Goal: Task Accomplishment & Management: Use online tool/utility

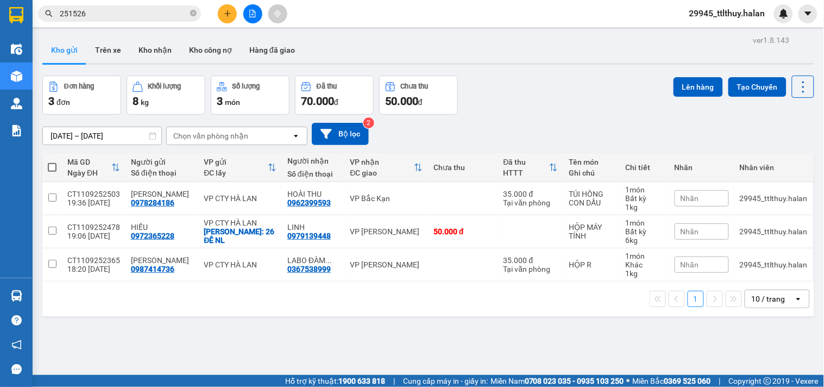
click at [192, 14] on icon "close-circle" at bounding box center [193, 13] width 7 height 7
click at [172, 12] on input "251526" at bounding box center [124, 14] width 128 height 12
click at [189, 11] on span at bounding box center [119, 13] width 163 height 16
click at [164, 12] on input "text" at bounding box center [124, 14] width 128 height 12
paste input "0387365442"
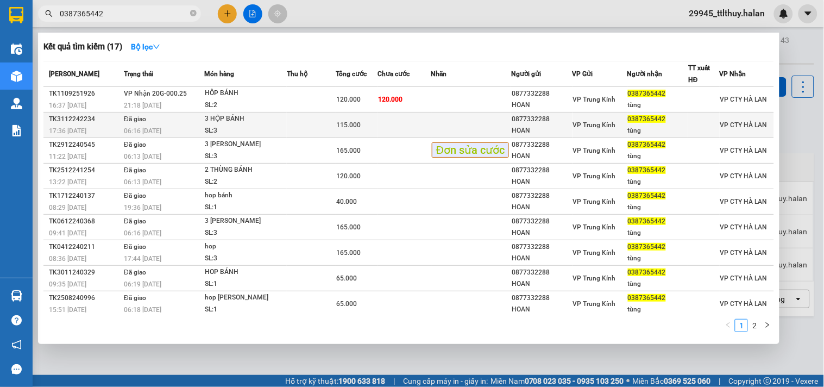
type input "0387365442"
click at [304, 126] on td at bounding box center [311, 125] width 49 height 26
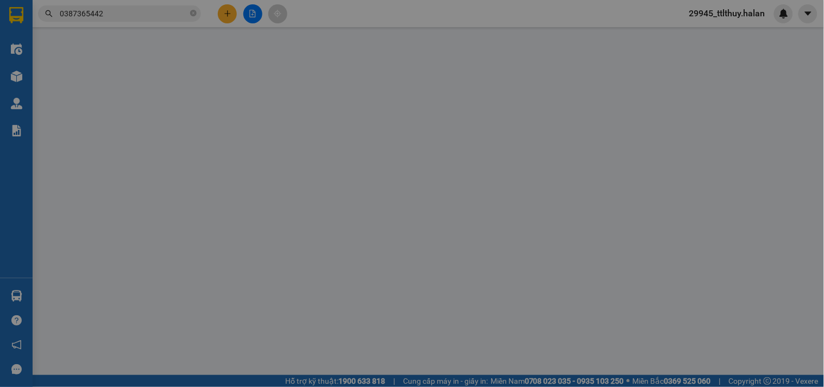
type input "0877332288"
type input "HOAN"
type input "0387365442"
type input "tùng"
type input "115.000"
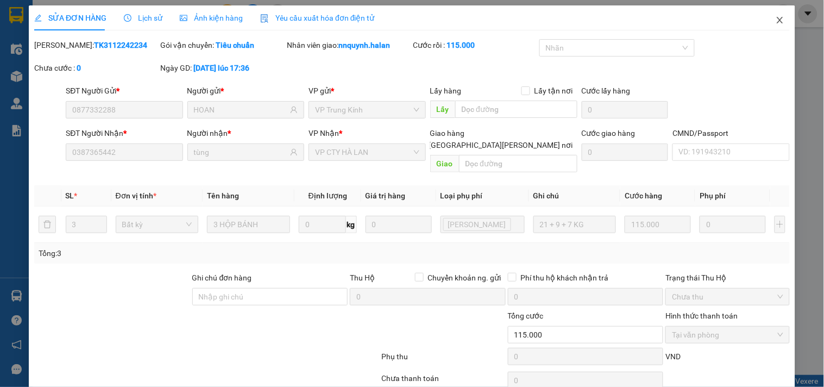
click at [776, 24] on icon "close" at bounding box center [780, 20] width 9 height 9
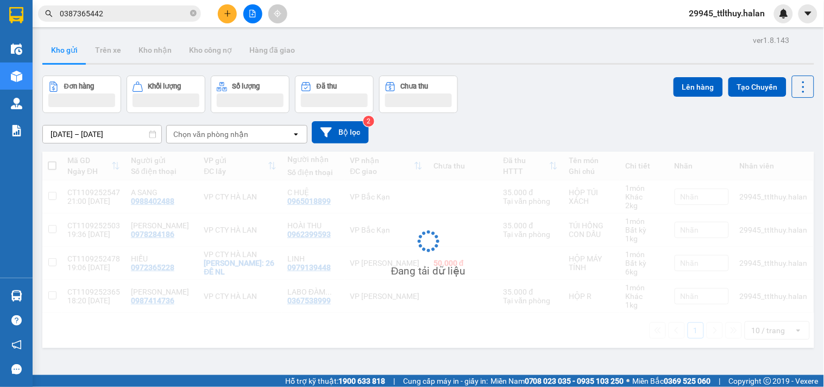
click at [164, 15] on input "0387365442" at bounding box center [124, 14] width 128 height 12
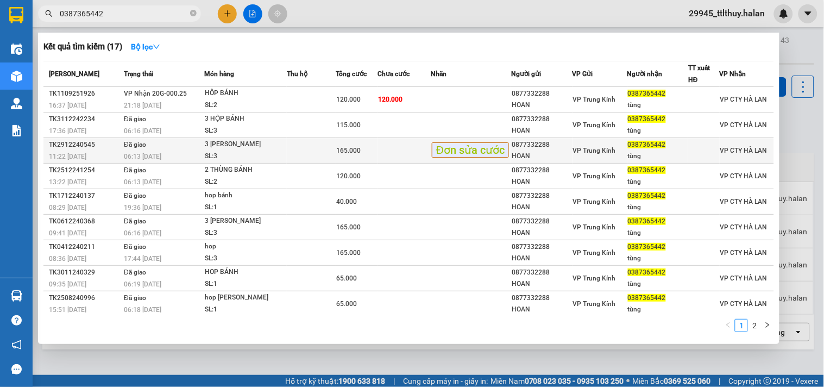
click at [354, 148] on span "165.000" at bounding box center [349, 151] width 24 height 8
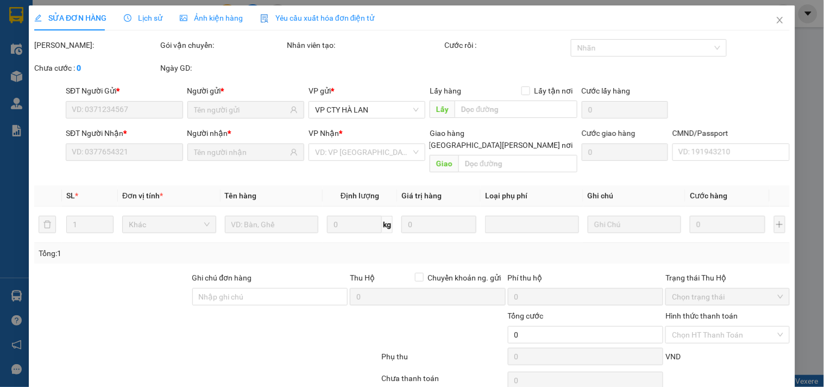
type input "0877332288"
type input "HOAN"
type input "0387365442"
type input "tùng"
type input "165.000"
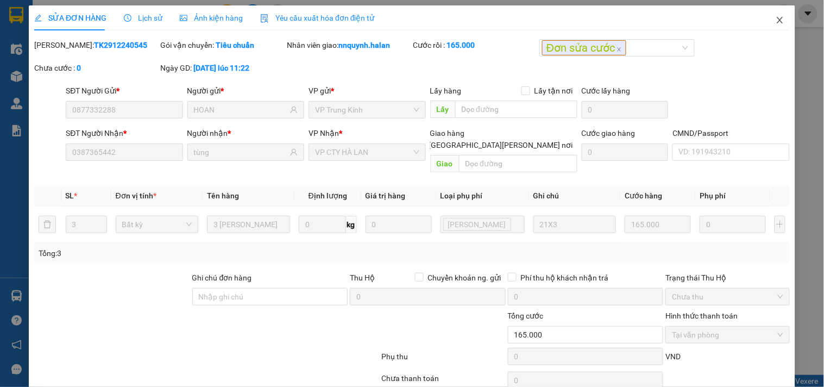
click at [776, 22] on icon "close" at bounding box center [780, 20] width 9 height 9
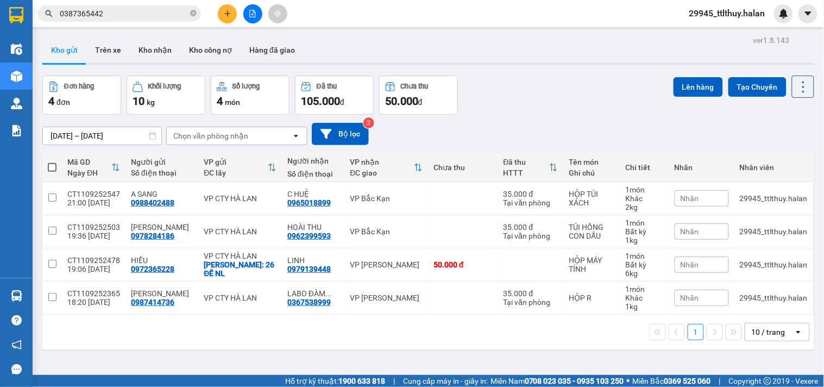
click at [139, 14] on input "0387365442" at bounding box center [124, 14] width 128 height 12
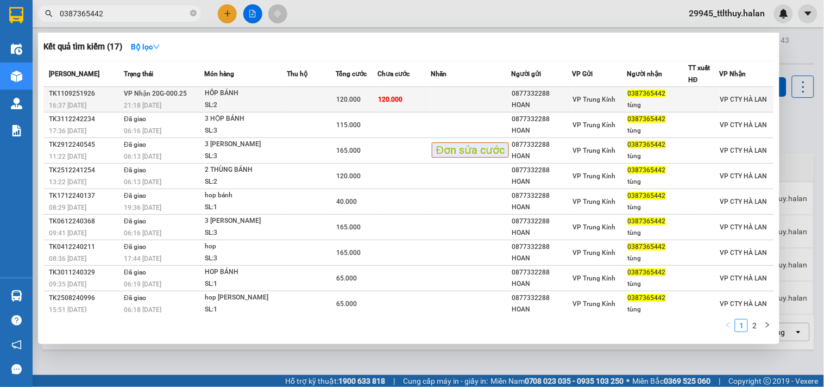
click at [422, 95] on td "120.000" at bounding box center [404, 100] width 53 height 26
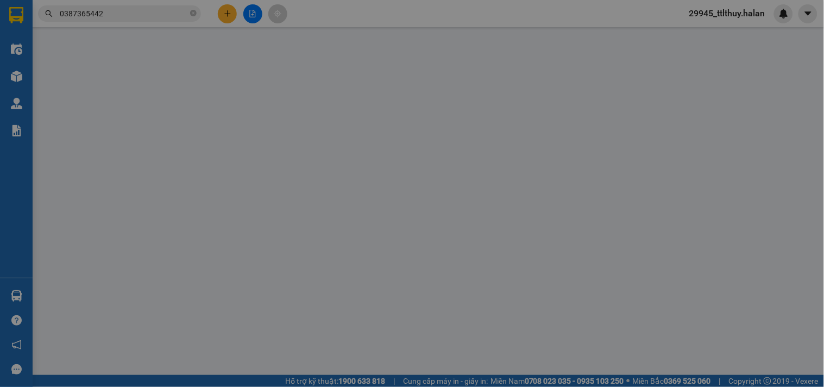
type input "0877332288"
type input "HOAN"
type input "0387365442"
type input "tùng"
type input "120.000"
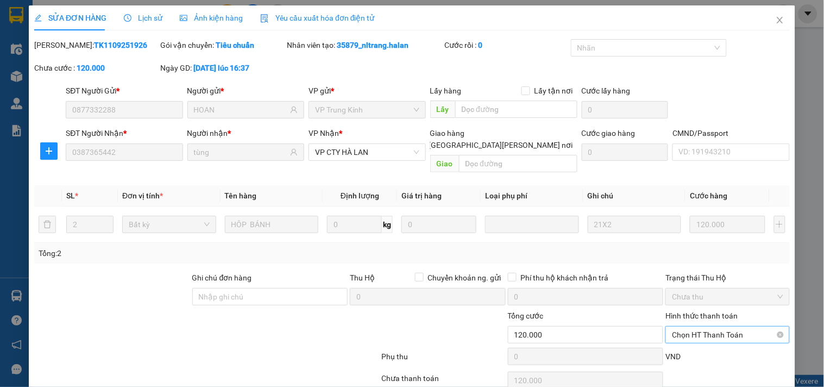
click at [687, 327] on span "Chọn HT Thanh Toán" at bounding box center [727, 335] width 111 height 16
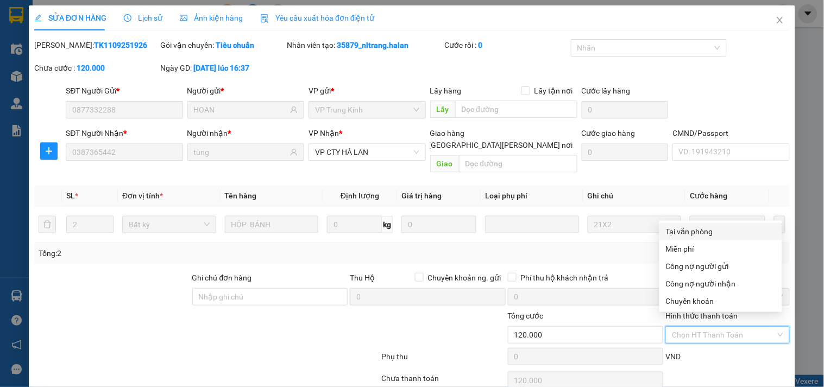
click at [700, 233] on div "Tại văn phòng" at bounding box center [721, 231] width 110 height 12
type input "0"
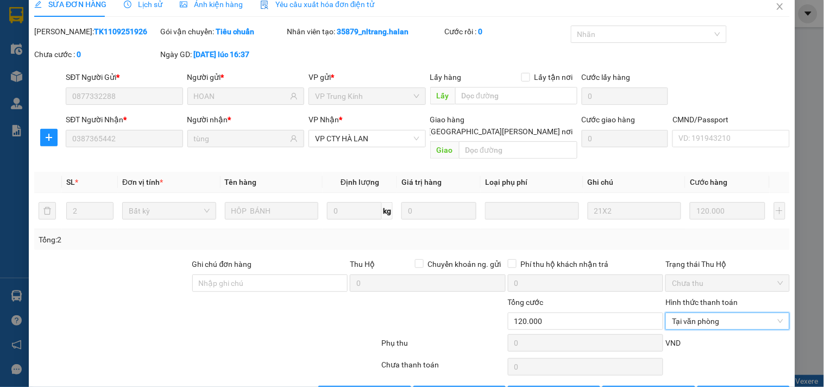
scroll to position [39, 0]
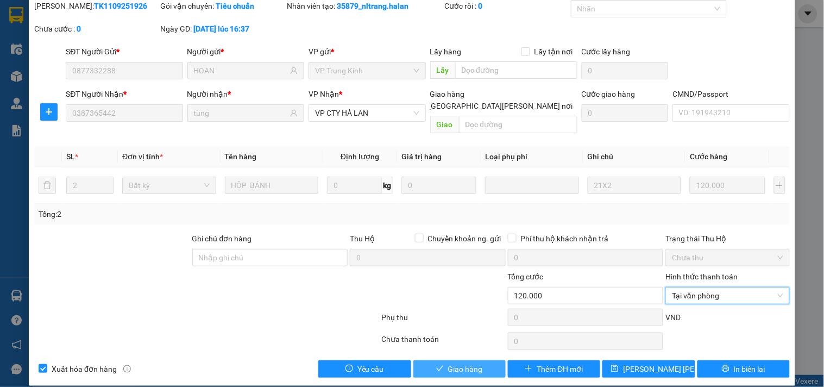
click at [438, 365] on icon "check" at bounding box center [440, 369] width 8 height 8
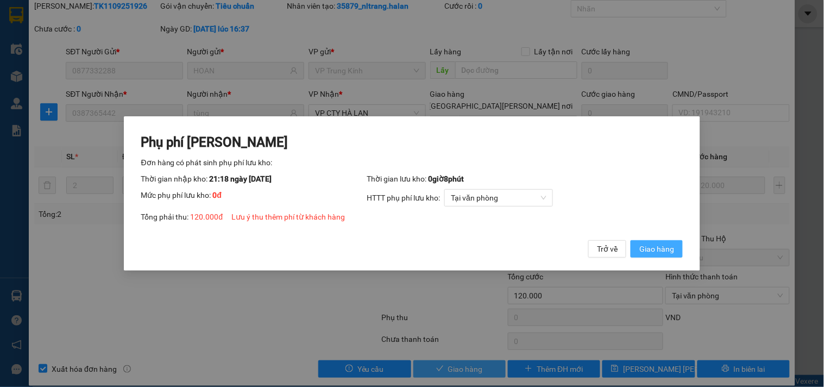
click at [654, 242] on button "Giao hàng" at bounding box center [657, 248] width 52 height 17
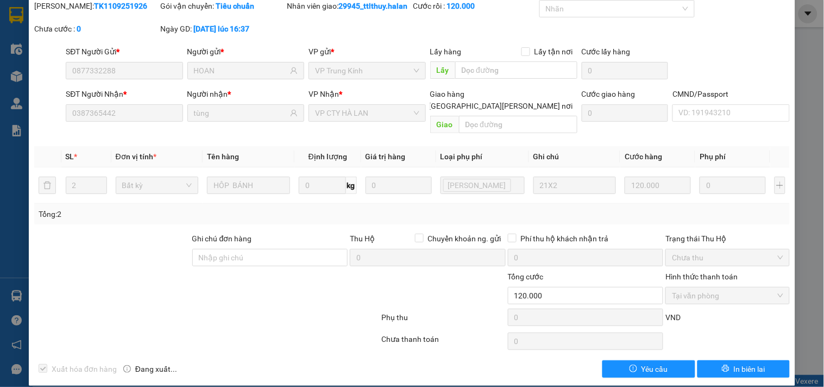
scroll to position [0, 0]
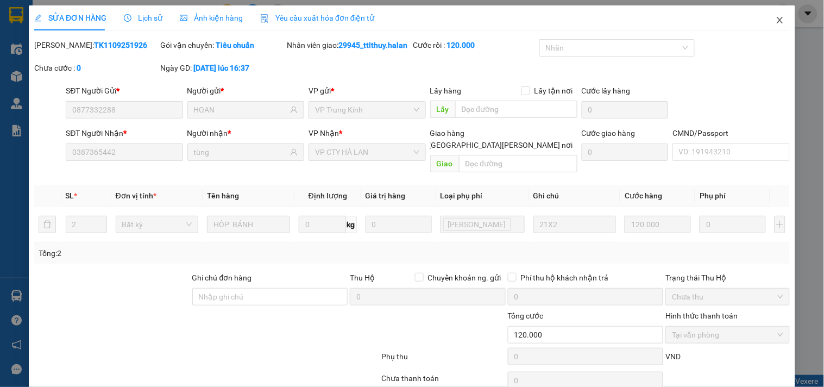
click at [776, 18] on icon "close" at bounding box center [780, 20] width 9 height 9
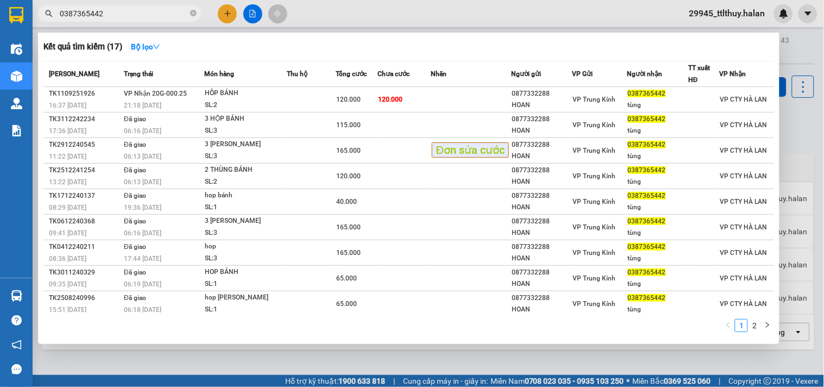
click at [137, 15] on input "0387365442" at bounding box center [124, 14] width 128 height 12
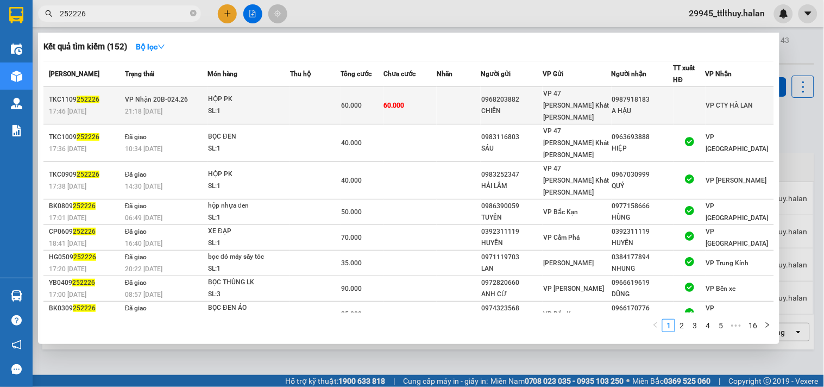
type input "252226"
click at [382, 99] on div "60.000" at bounding box center [362, 105] width 41 height 12
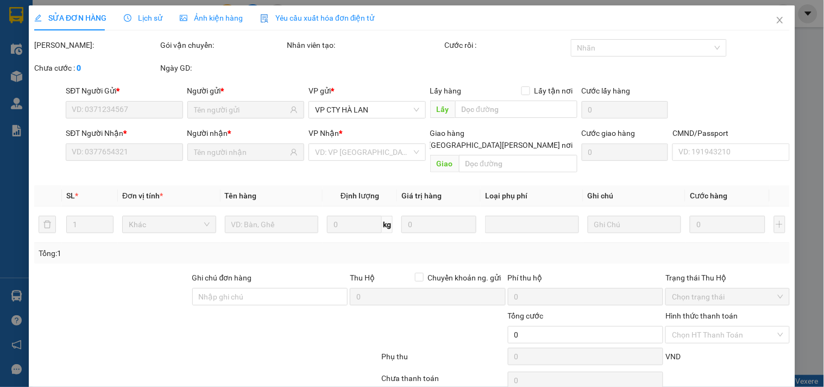
scroll to position [39, 0]
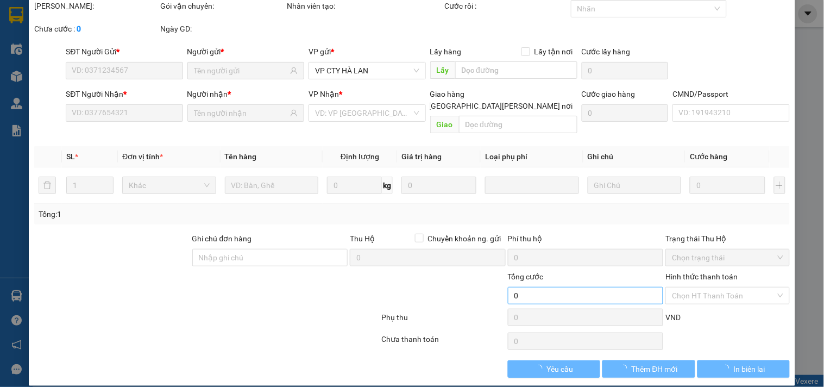
type input "0968203882"
type input "CHIẾN"
type input "0987918183"
type input "A HẬU"
type input "60.000"
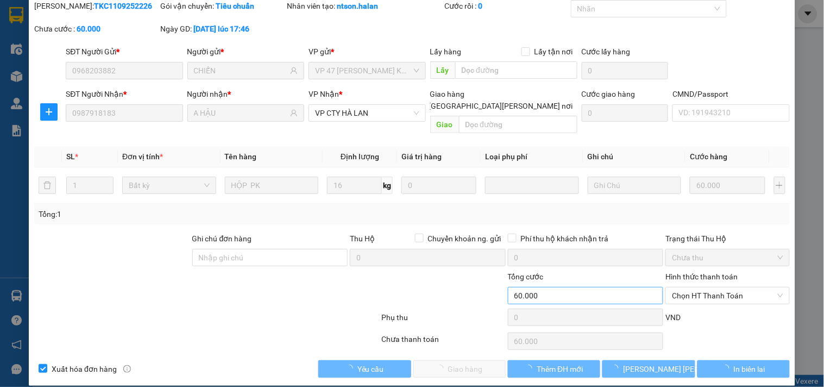
click at [701, 287] on span "Chọn HT Thanh Toán" at bounding box center [727, 295] width 111 height 16
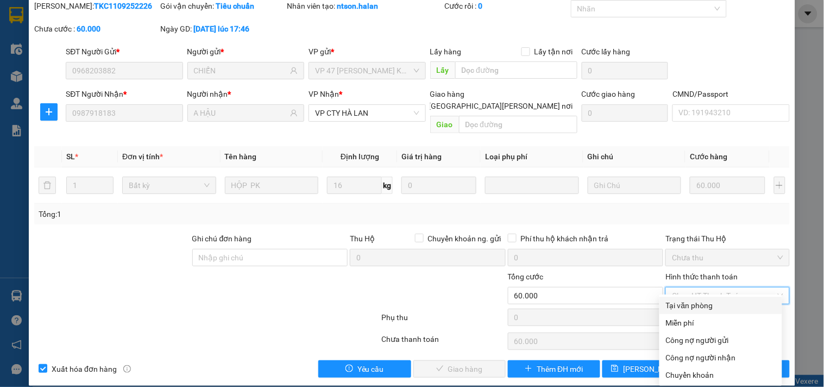
click at [694, 305] on div "Tại văn phòng" at bounding box center [721, 305] width 110 height 12
type input "0"
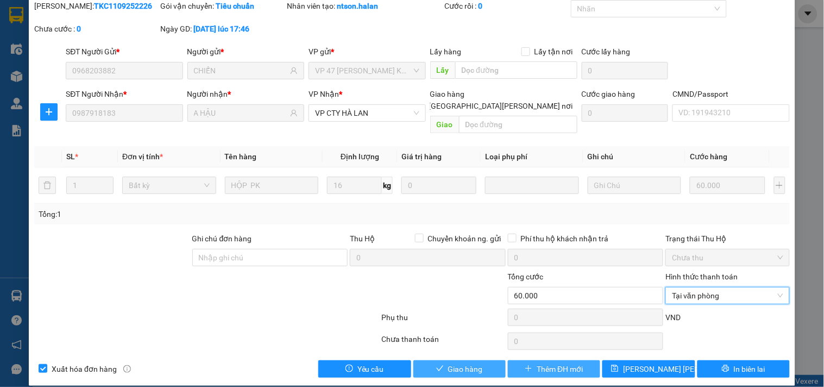
click at [485, 360] on button "Giao hàng" at bounding box center [459, 368] width 92 height 17
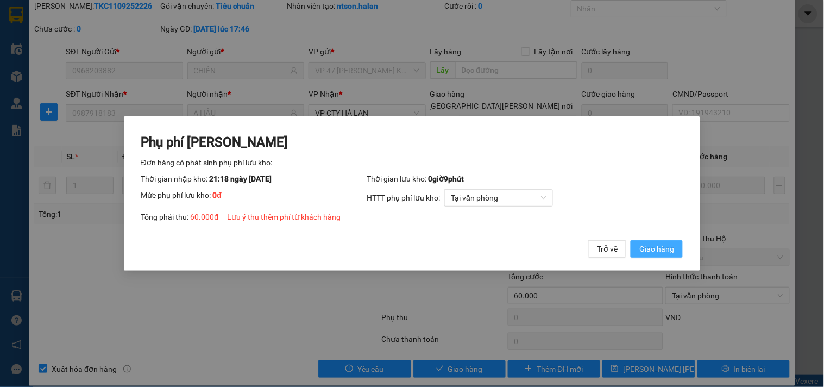
click at [648, 246] on span "Giao hàng" at bounding box center [656, 249] width 35 height 12
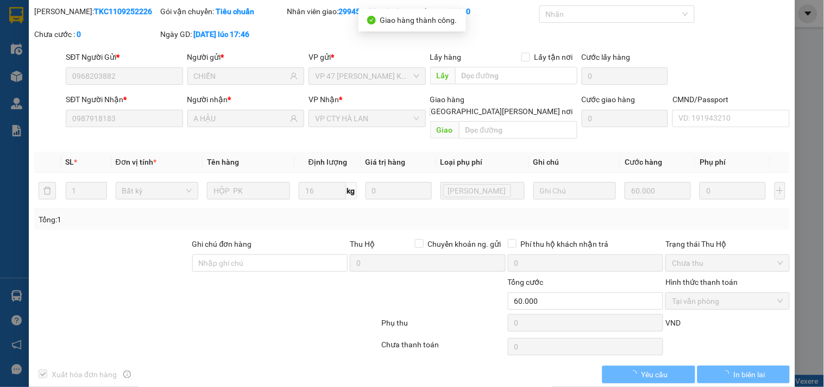
scroll to position [0, 0]
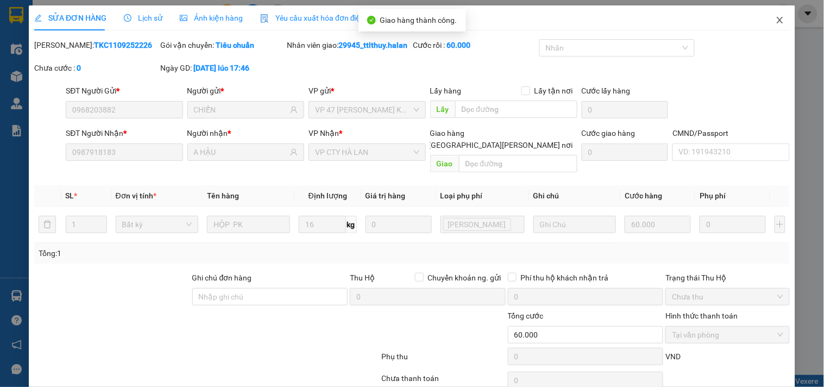
click at [776, 22] on icon "close" at bounding box center [780, 20] width 9 height 9
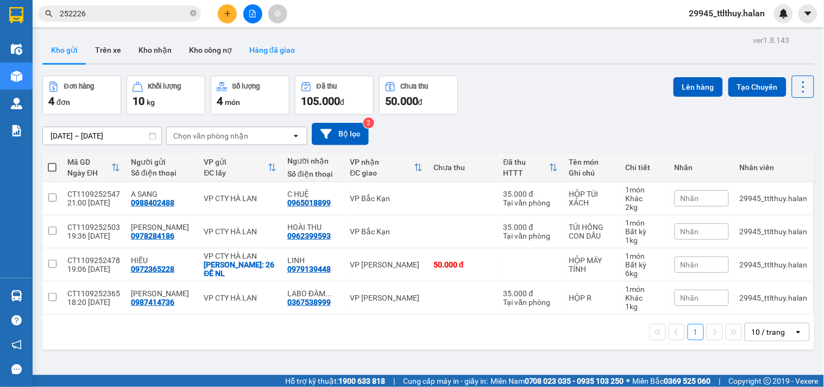
click at [259, 46] on button "Hàng đã giao" at bounding box center [272, 50] width 63 height 26
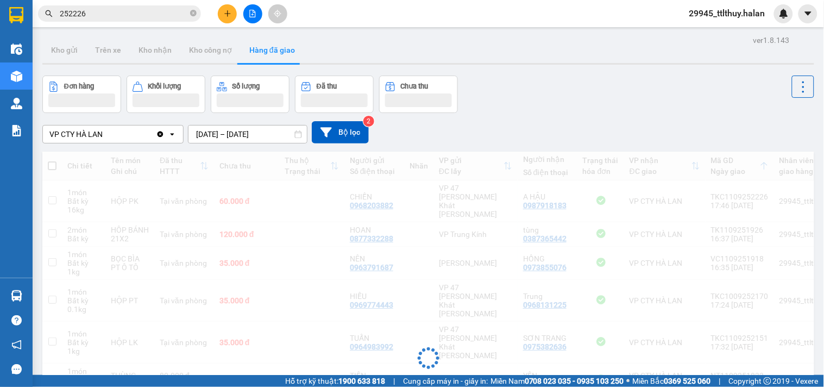
click at [223, 134] on input "[DATE] – [DATE]" at bounding box center [248, 134] width 118 height 17
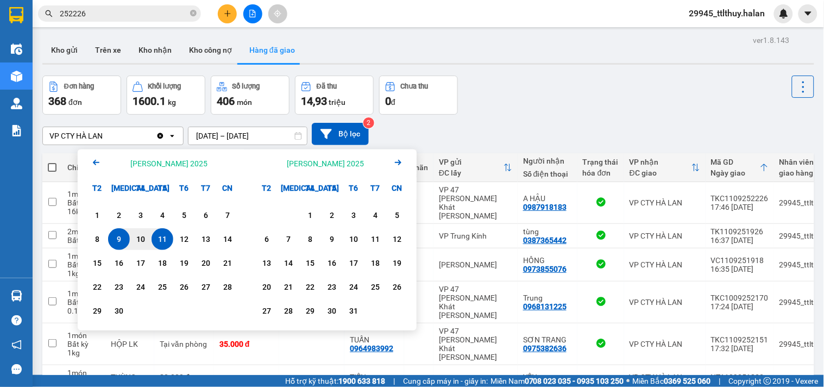
click at [165, 238] on div "11" at bounding box center [162, 239] width 15 height 13
click at [269, 134] on input "[DATE] – / /" at bounding box center [248, 135] width 118 height 17
drag, startPoint x: 160, startPoint y: 241, endPoint x: 150, endPoint y: 237, distance: 10.5
click at [159, 241] on div "11" at bounding box center [162, 239] width 15 height 13
type input "[DATE] – [DATE]"
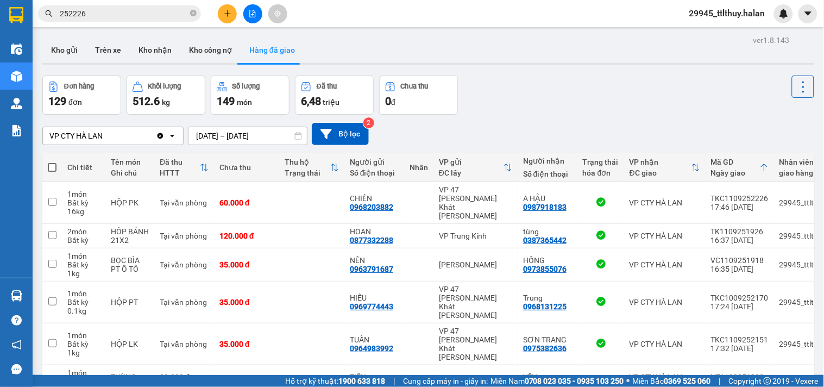
click at [127, 11] on input "252226" at bounding box center [124, 14] width 128 height 12
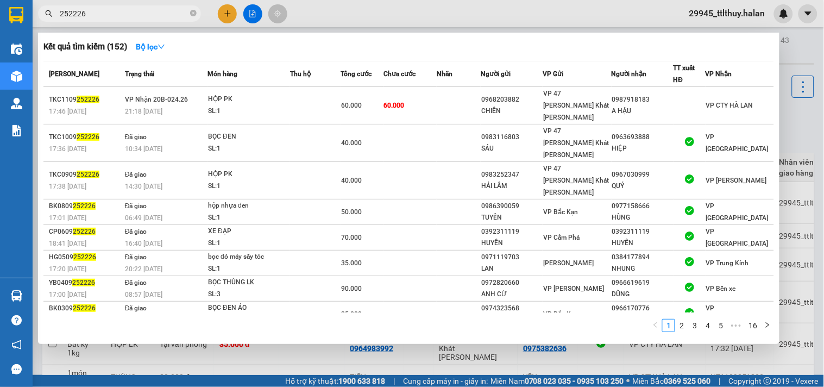
click at [127, 11] on input "252226" at bounding box center [124, 14] width 128 height 12
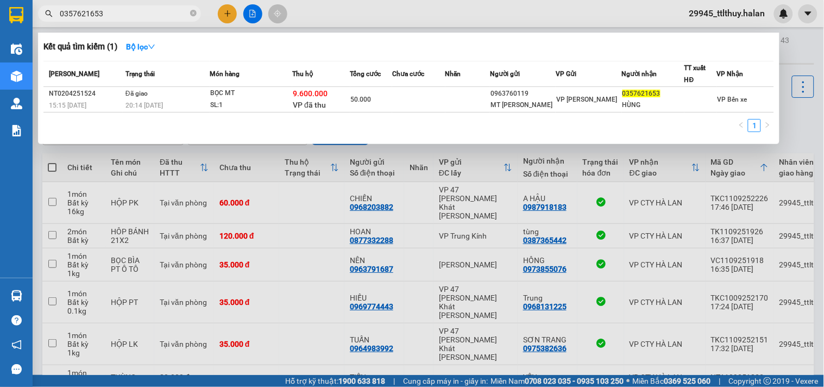
type input "0357621653"
click at [330, 27] on div at bounding box center [412, 193] width 824 height 387
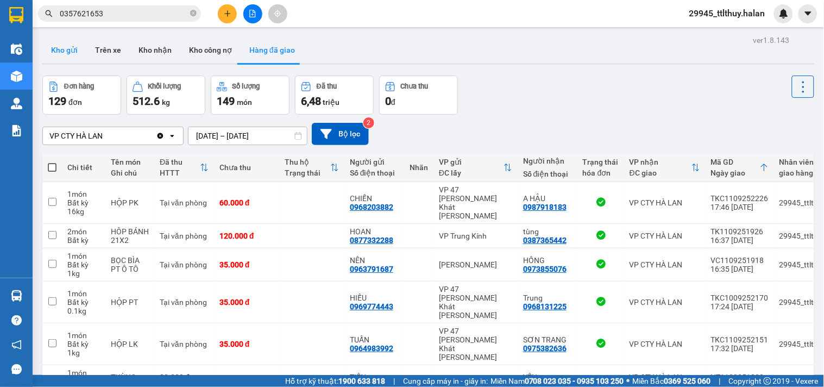
click at [64, 52] on button "Kho gửi" at bounding box center [64, 50] width 44 height 26
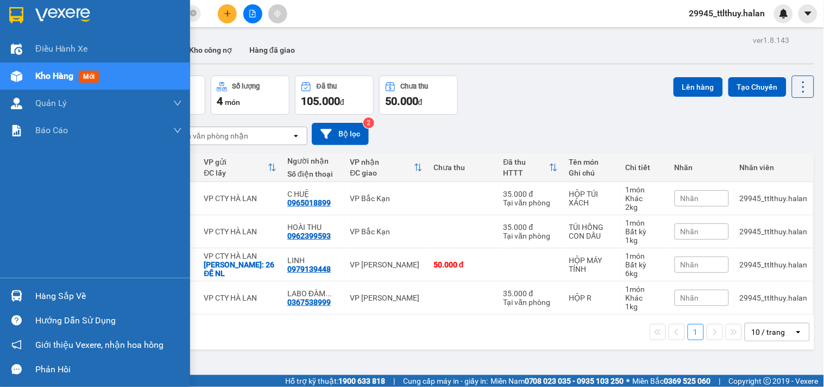
click at [27, 291] on div "Hàng sắp về" at bounding box center [95, 296] width 190 height 24
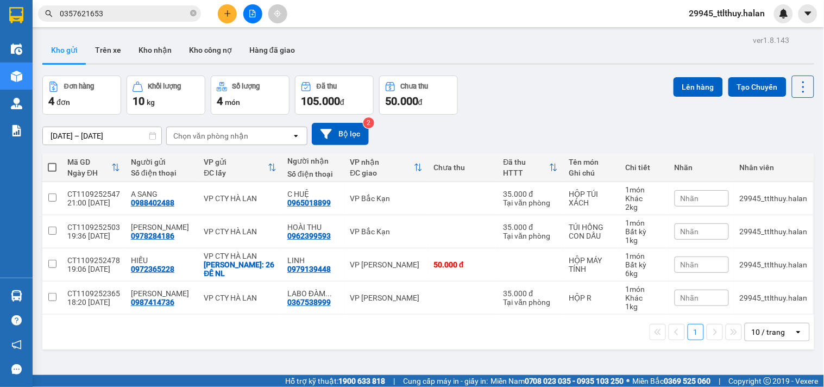
click at [167, 47] on section "Kết quả [PERSON_NAME] ( 1 ) Bộ lọc Mã ĐH Trạng thái Món hàng Thu hộ Tổng [PERSO…" at bounding box center [412, 193] width 824 height 387
click at [161, 47] on button "Kho nhận" at bounding box center [155, 50] width 51 height 26
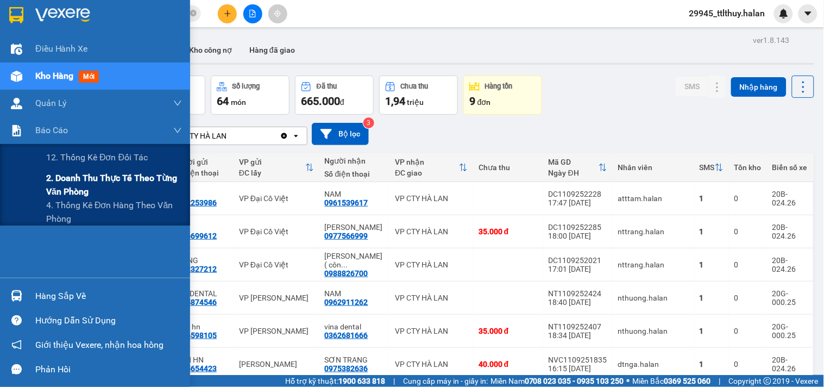
click at [62, 195] on span "2. Doanh thu thực tế theo từng văn phòng" at bounding box center [114, 184] width 136 height 27
